Goal: Find specific page/section

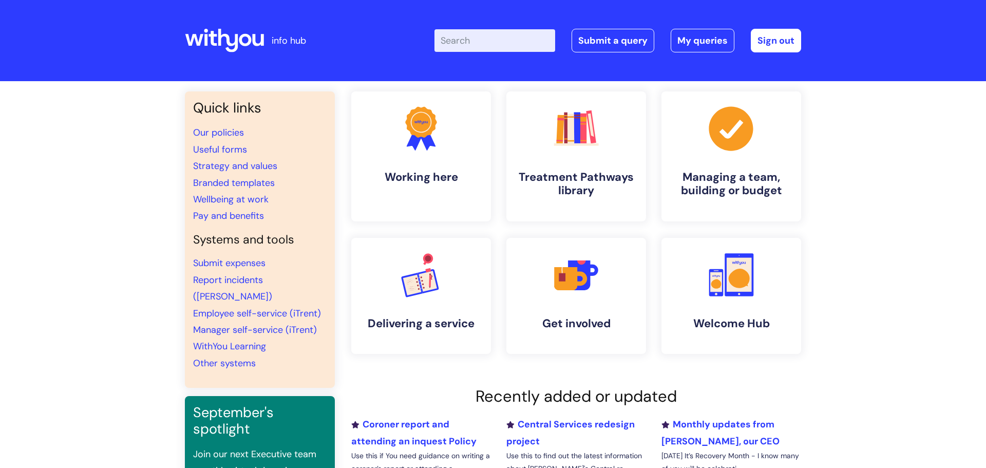
click at [386, 43] on div "Enter your search term here... Search Submit a query My queries Welcome [PERSON…" at bounding box center [569, 40] width 463 height 61
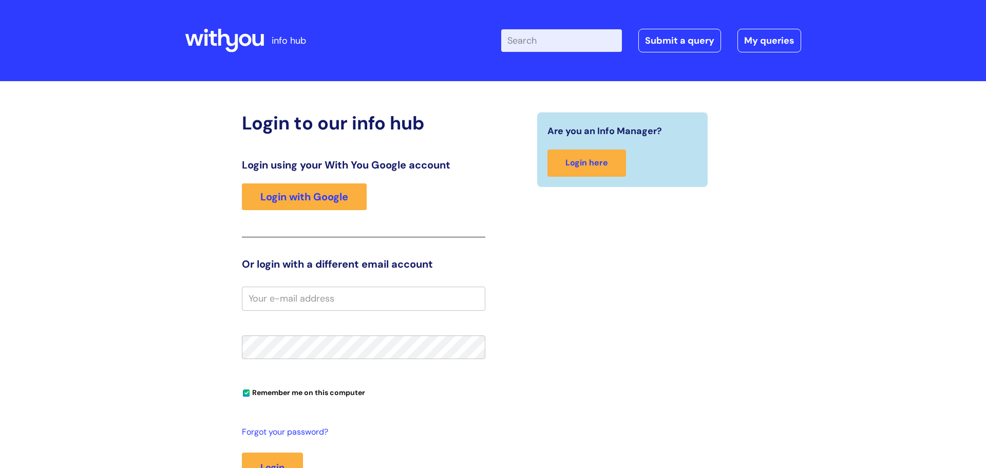
drag, startPoint x: 780, startPoint y: 129, endPoint x: 783, endPoint y: 138, distance: 9.3
click at [783, 138] on div "Login to our info hub Login using your With You Google account Login with Googl…" at bounding box center [493, 319] width 616 height 414
click at [753, 103] on div "Login to our info hub Login using your With You Google account Login with Googl…" at bounding box center [493, 308] width 616 height 435
click at [590, 41] on input "Enter your search term here..." at bounding box center [561, 40] width 121 height 23
click at [664, 100] on div "Login to our info hub Login using your With You Google account Login with Googl…" at bounding box center [493, 308] width 616 height 435
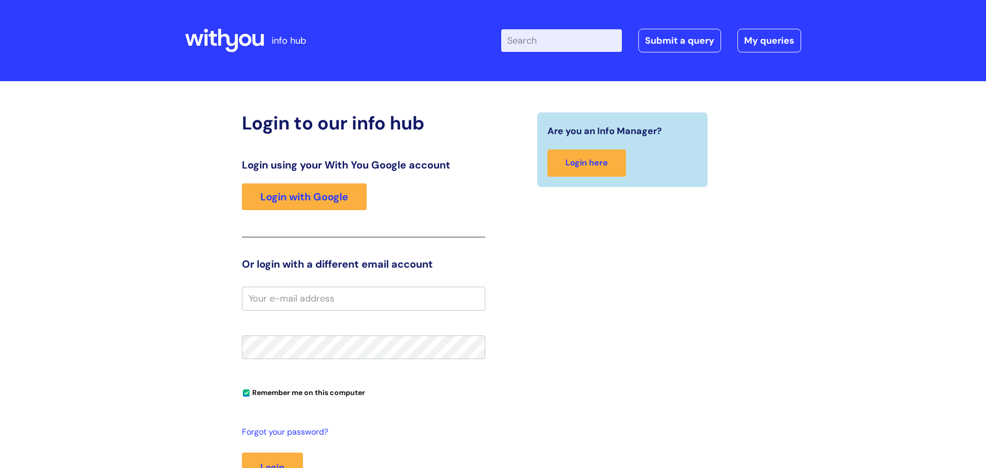
click at [803, 186] on div "Login to our info hub Login using your With You Google account Login with Googl…" at bounding box center [493, 325] width 986 height 488
